Goal: Task Accomplishment & Management: Use online tool/utility

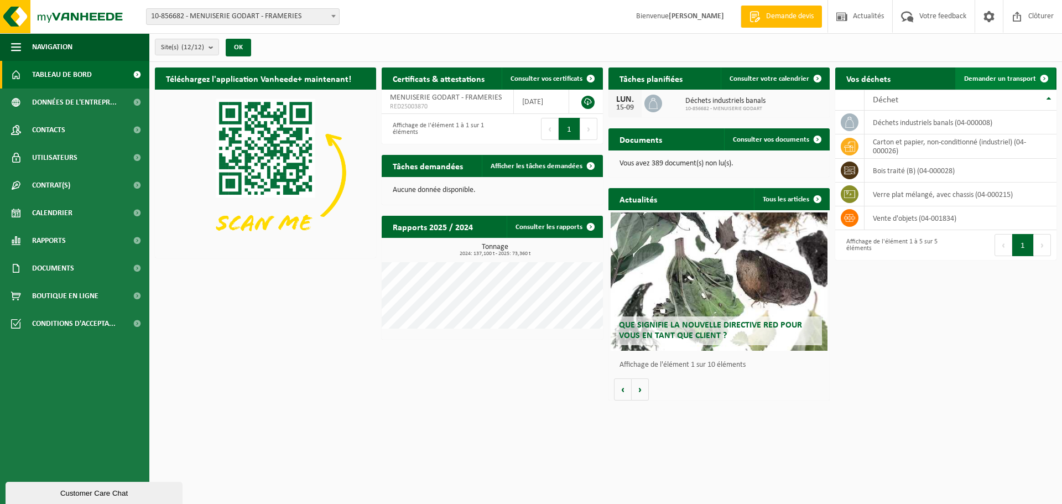
click at [1006, 77] on span "Demander un transport" at bounding box center [1000, 78] width 72 height 7
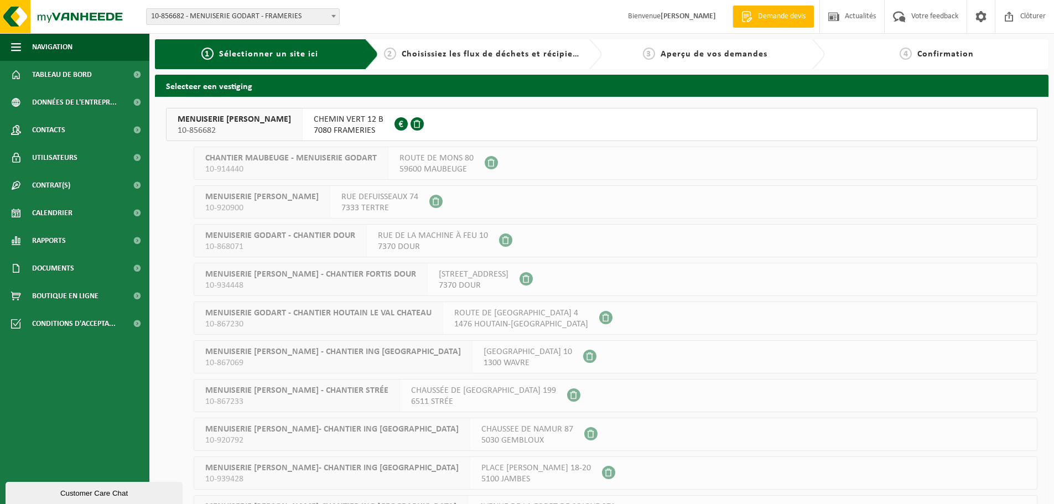
click at [321, 116] on span "CHEMIN VERT 12 B" at bounding box center [349, 119] width 70 height 11
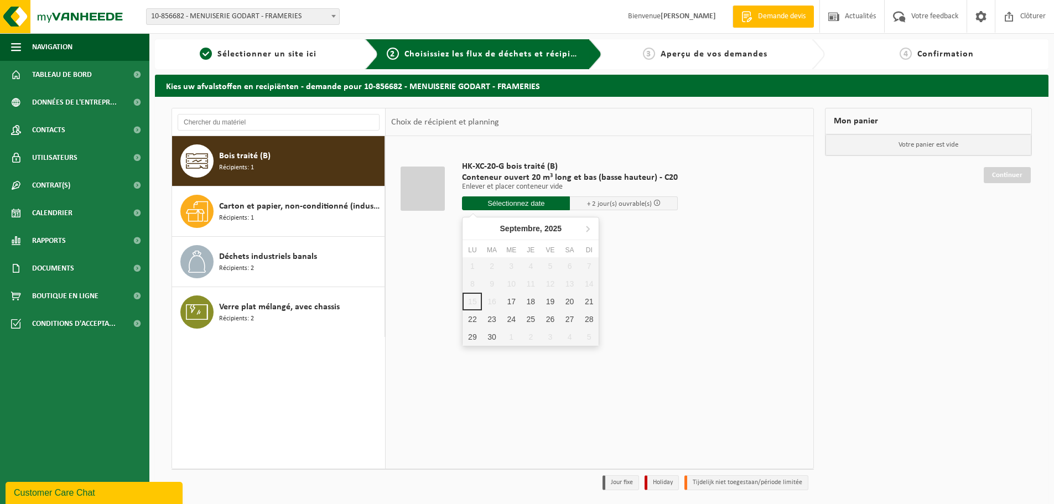
click at [493, 204] on input "text" at bounding box center [516, 203] width 108 height 14
click at [518, 294] on div "17" at bounding box center [511, 302] width 19 height 18
type input "à partir de [DATE]"
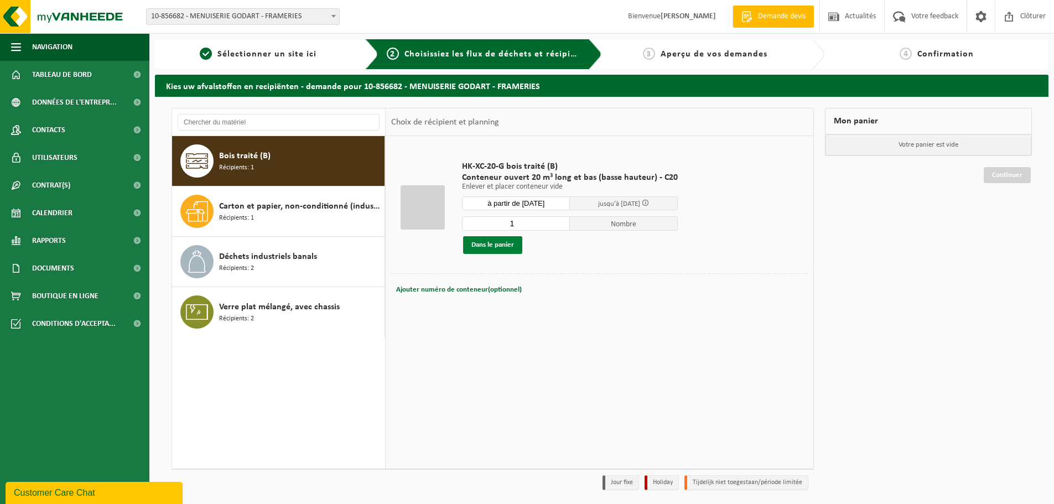
click at [491, 248] on button "Dans le panier" at bounding box center [492, 245] width 59 height 18
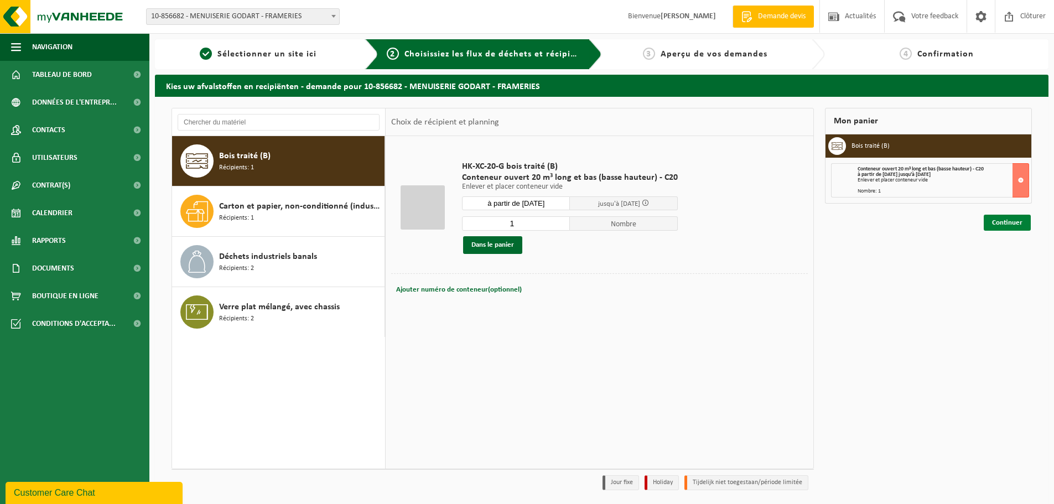
click at [995, 220] on link "Continuer" at bounding box center [1007, 223] width 47 height 16
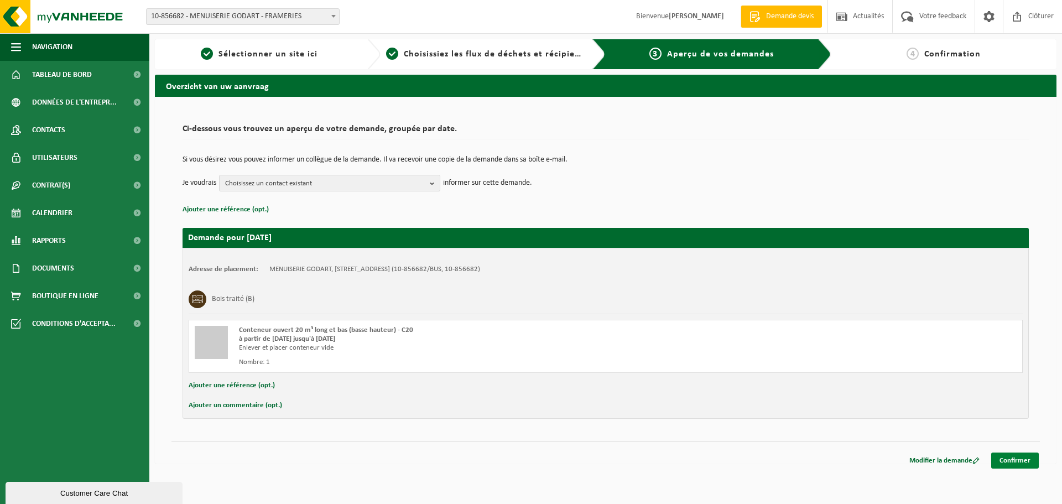
click at [1021, 454] on link "Confirmer" at bounding box center [1015, 461] width 48 height 16
